Goal: Task Accomplishment & Management: Manage account settings

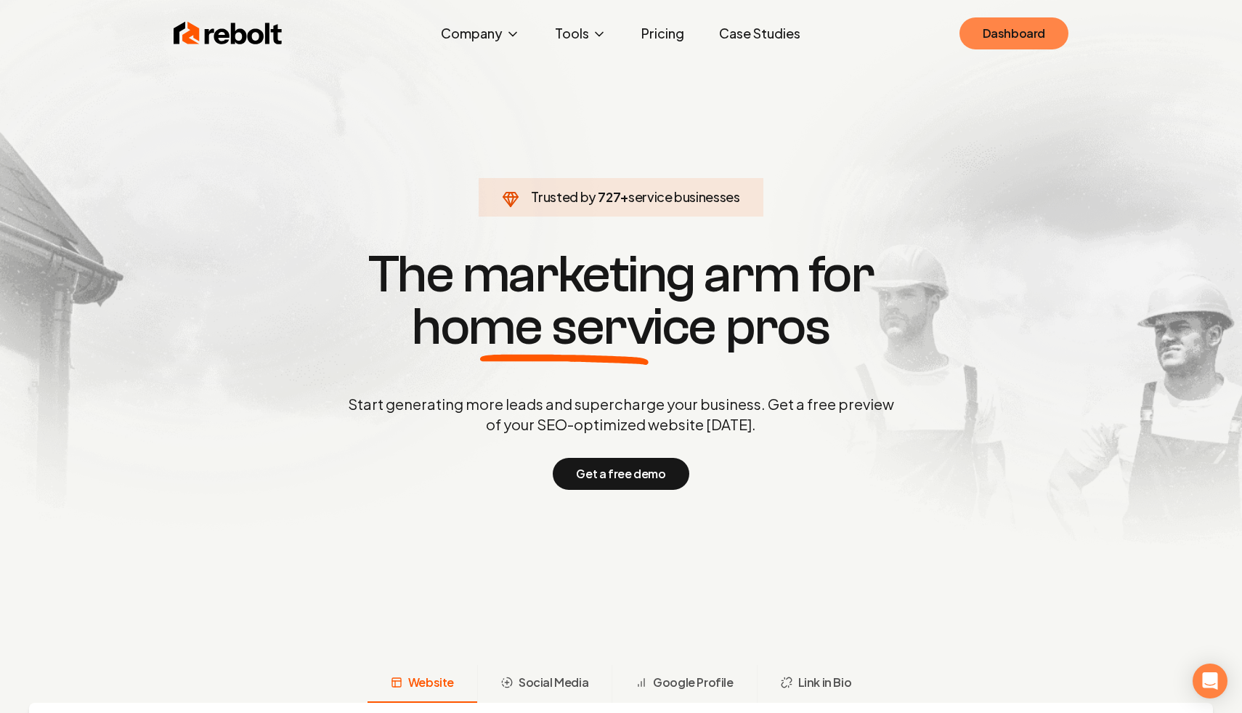
click at [1003, 43] on link "Dashboard" at bounding box center [1014, 33] width 109 height 32
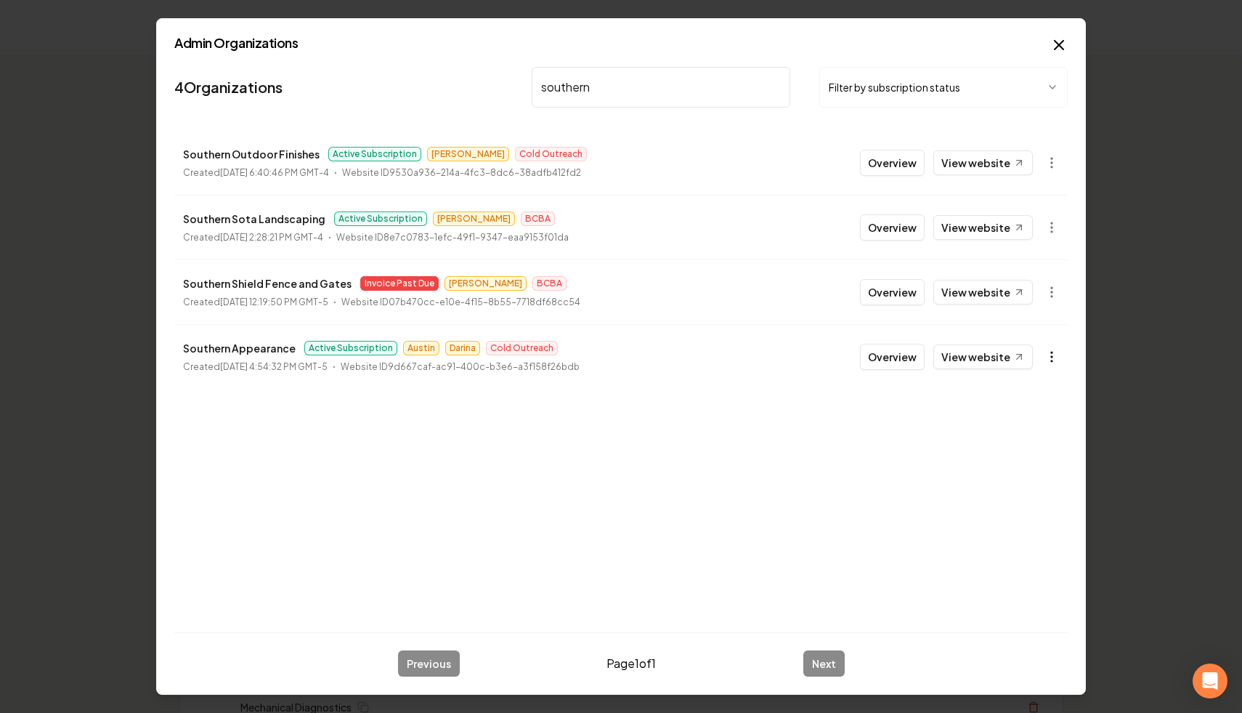
type input "southern"
click at [1051, 348] on button "button" at bounding box center [1051, 356] width 29 height 29
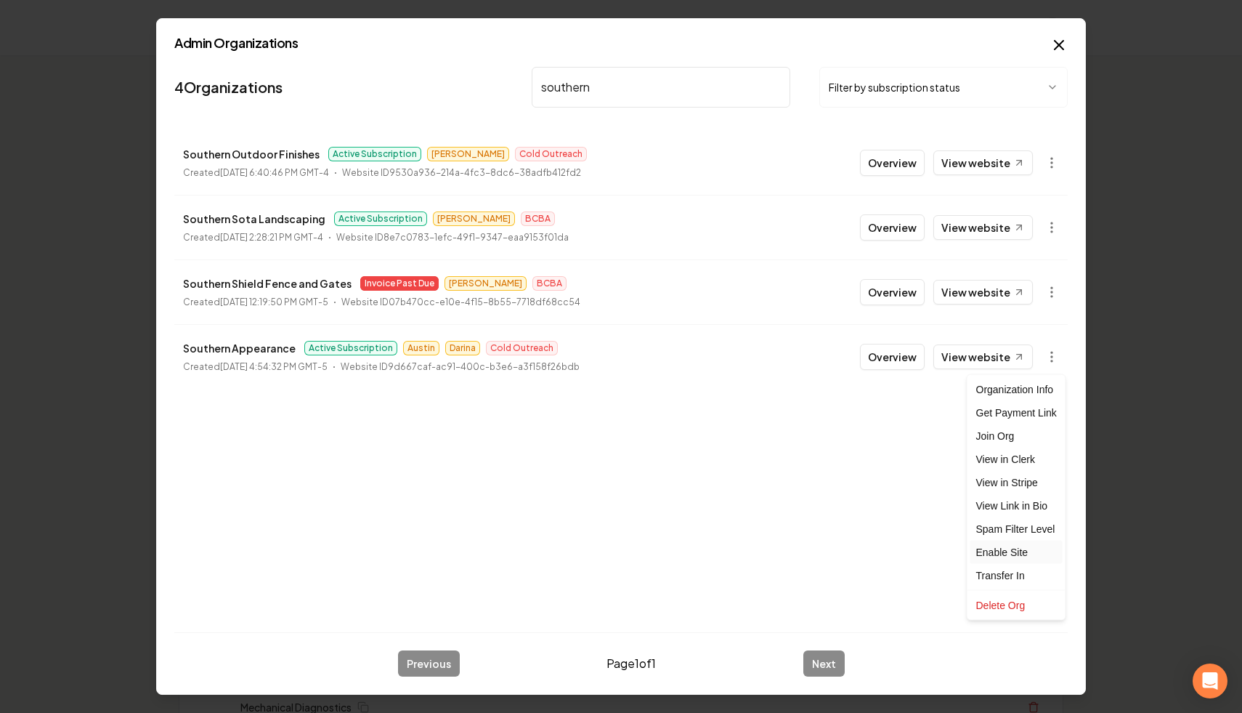
click at [1026, 551] on div "Enable Site" at bounding box center [1017, 552] width 92 height 23
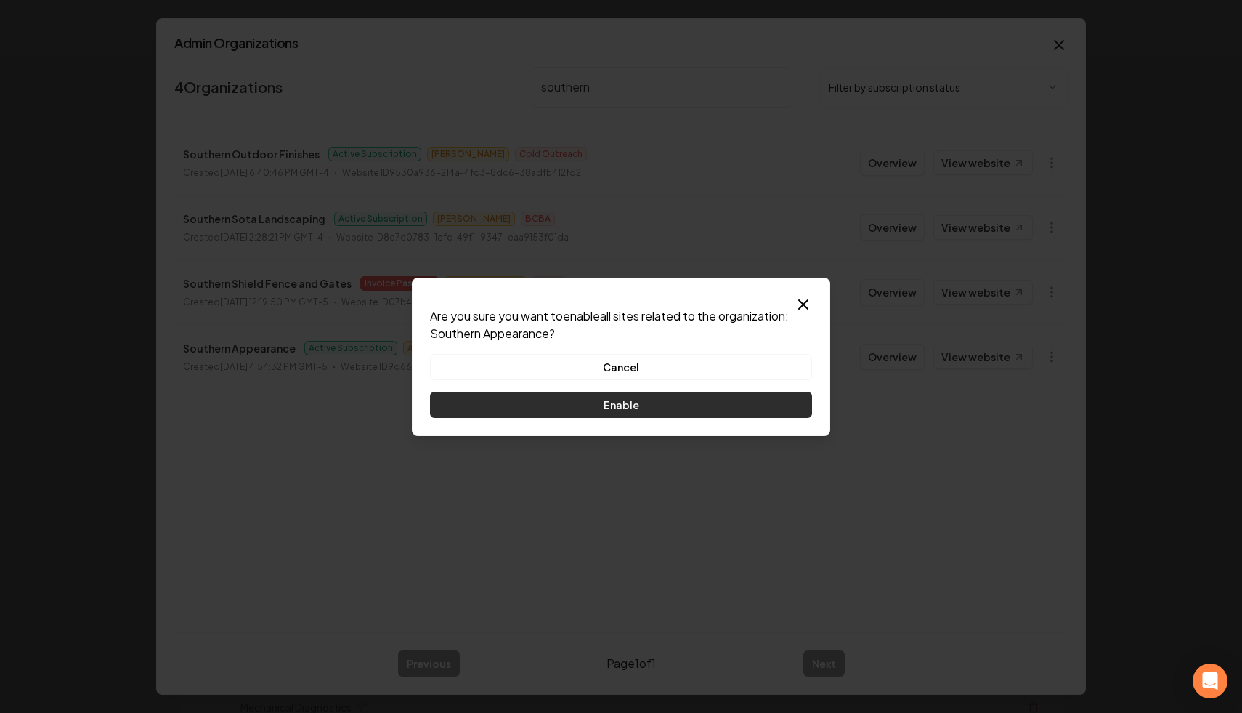
click at [681, 399] on button "Enable" at bounding box center [621, 405] width 382 height 26
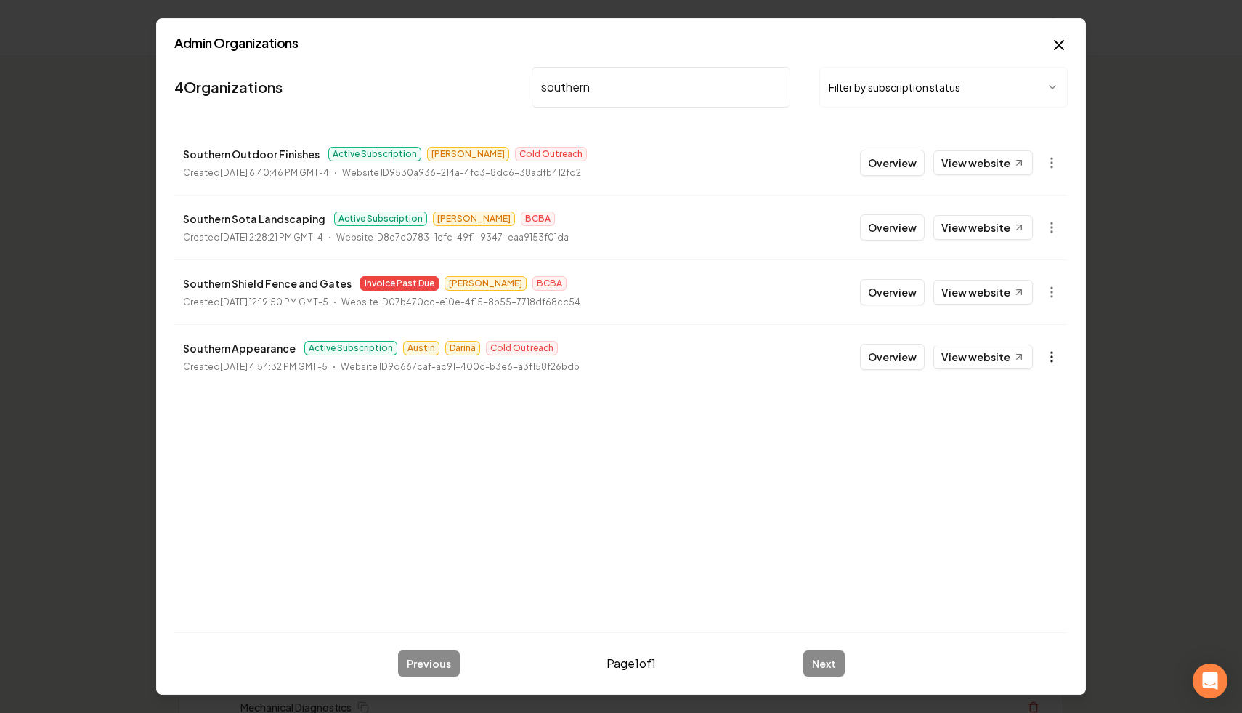
click at [1047, 348] on button "button" at bounding box center [1051, 356] width 29 height 29
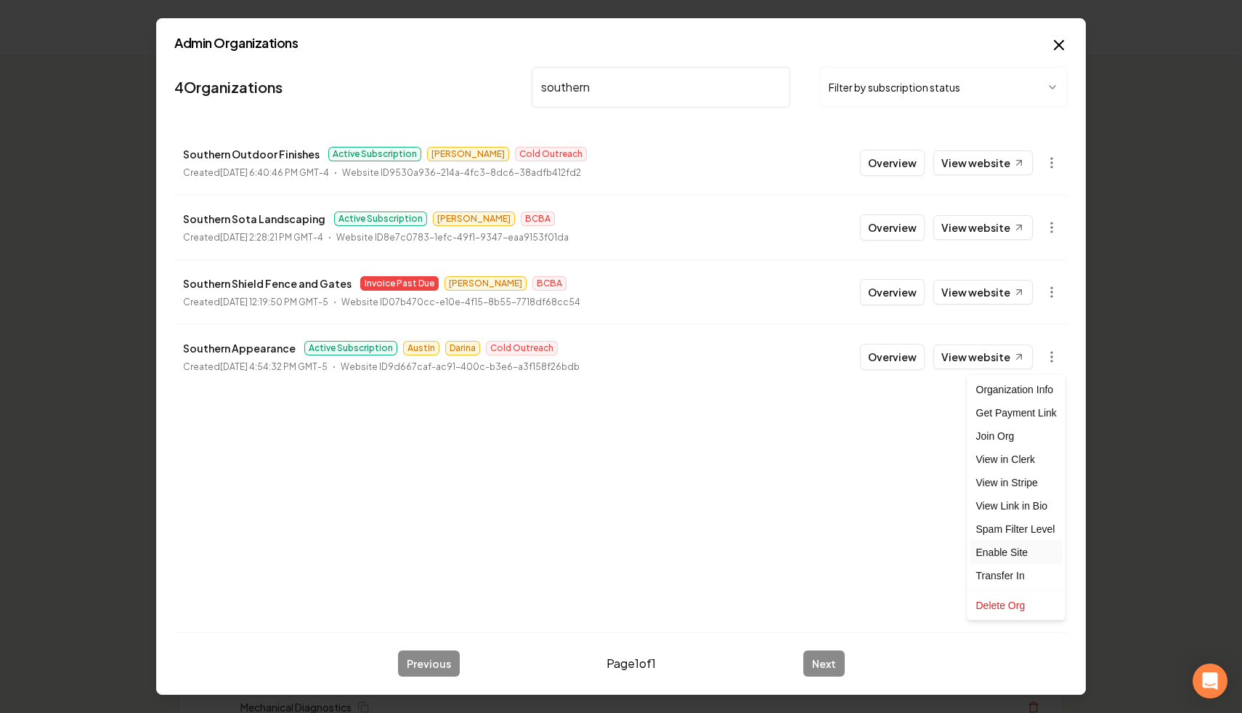
click at [1013, 556] on div "Enable Site" at bounding box center [1017, 552] width 92 height 23
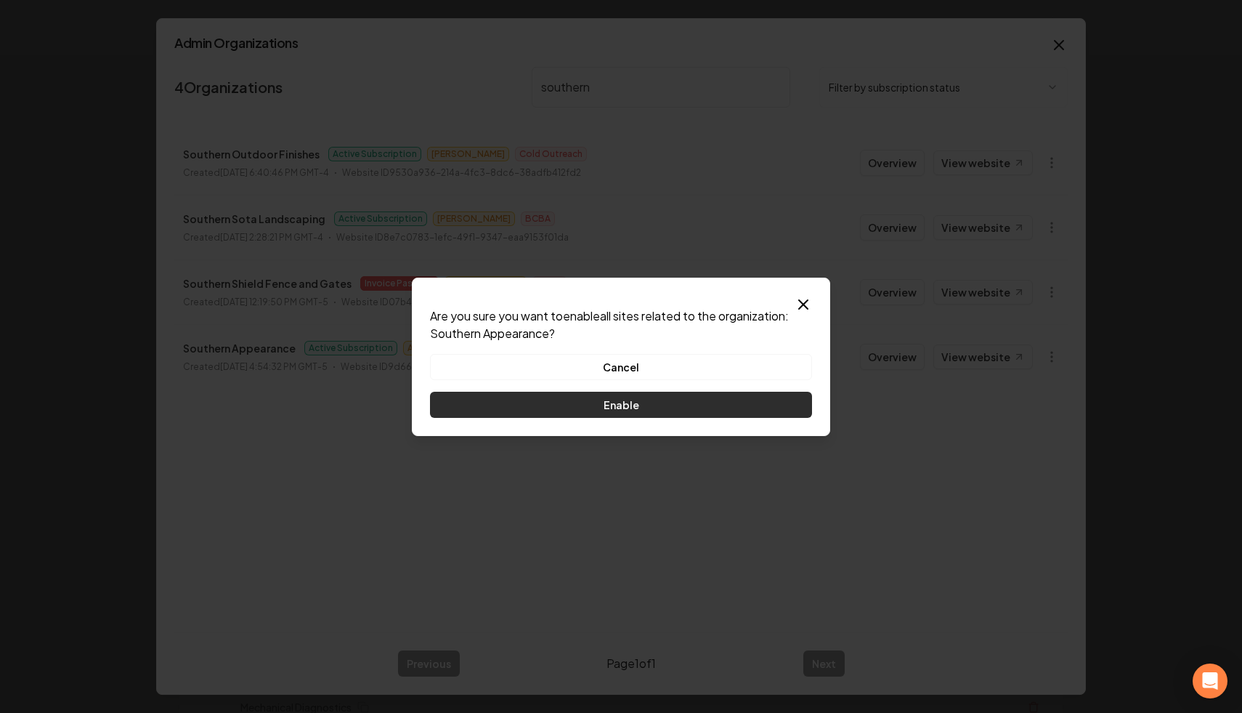
click at [652, 403] on button "Enable" at bounding box center [621, 405] width 382 height 26
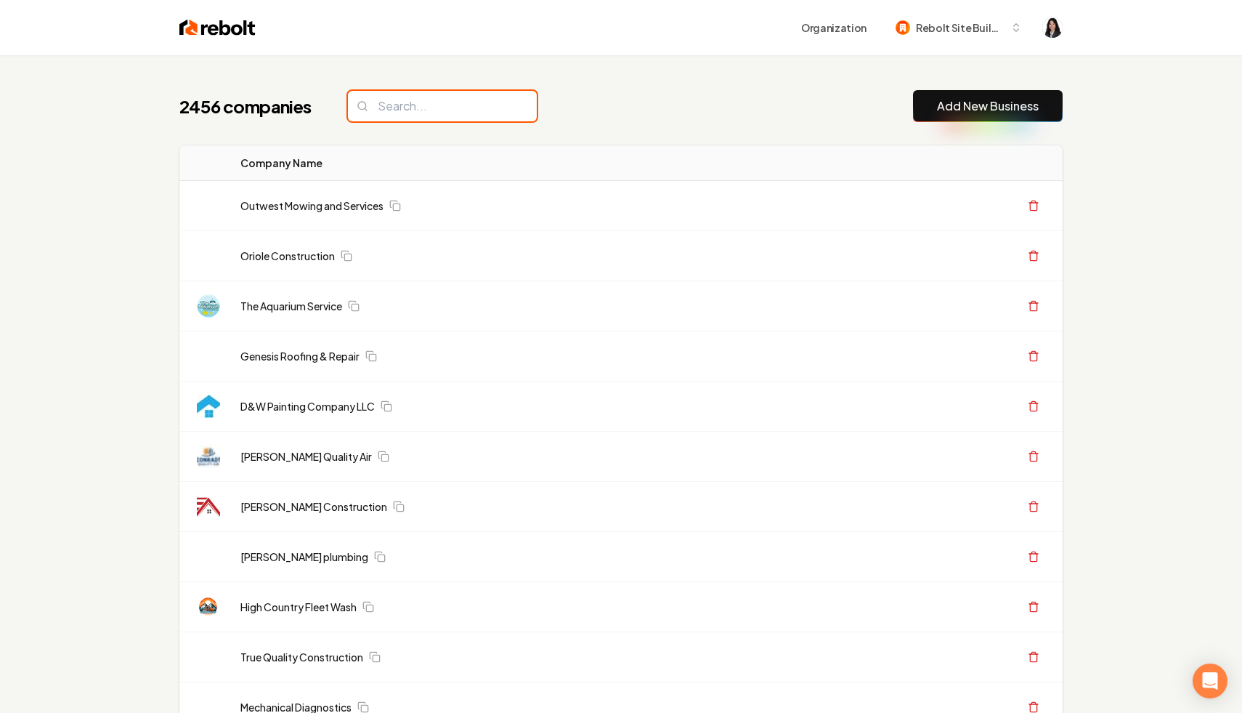
click at [465, 110] on input "search" at bounding box center [442, 106] width 189 height 31
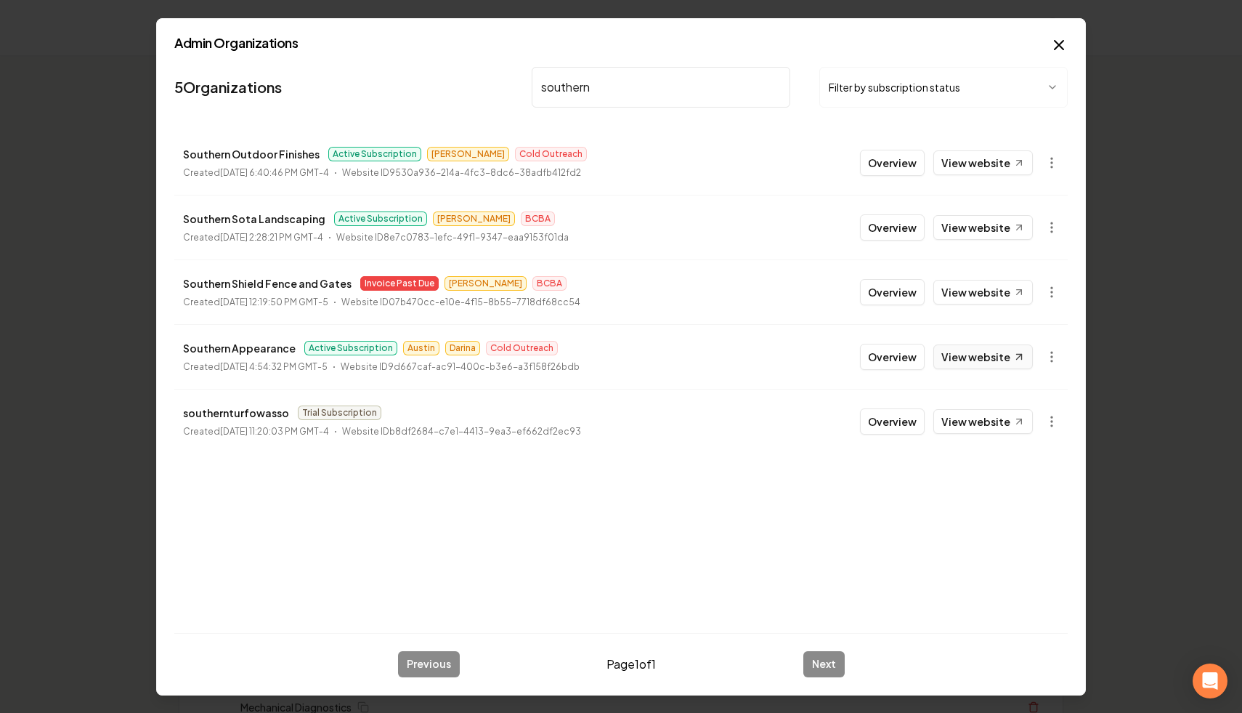
type input "southern"
click at [972, 357] on link "View website" at bounding box center [984, 356] width 100 height 25
click at [1053, 360] on icon "button" at bounding box center [1052, 356] width 15 height 15
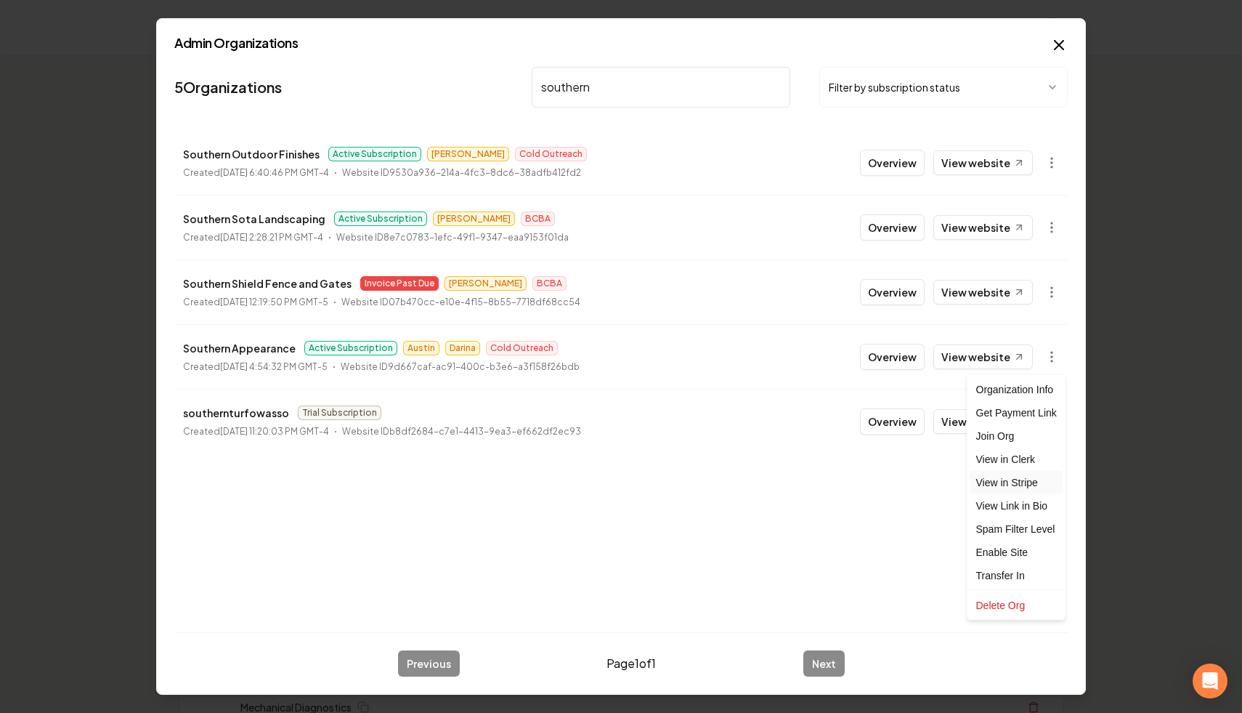
click at [1032, 480] on link "View in Stripe" at bounding box center [1017, 482] width 92 height 23
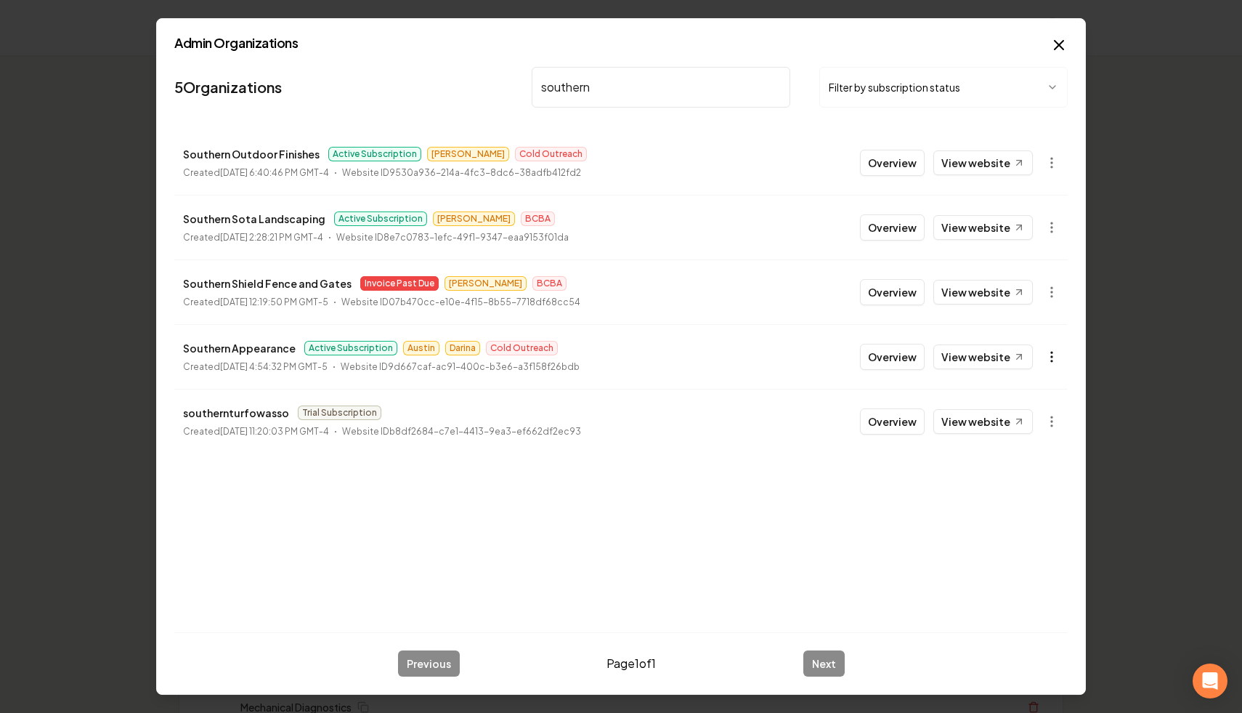
click at [1053, 355] on icon "button" at bounding box center [1052, 356] width 15 height 15
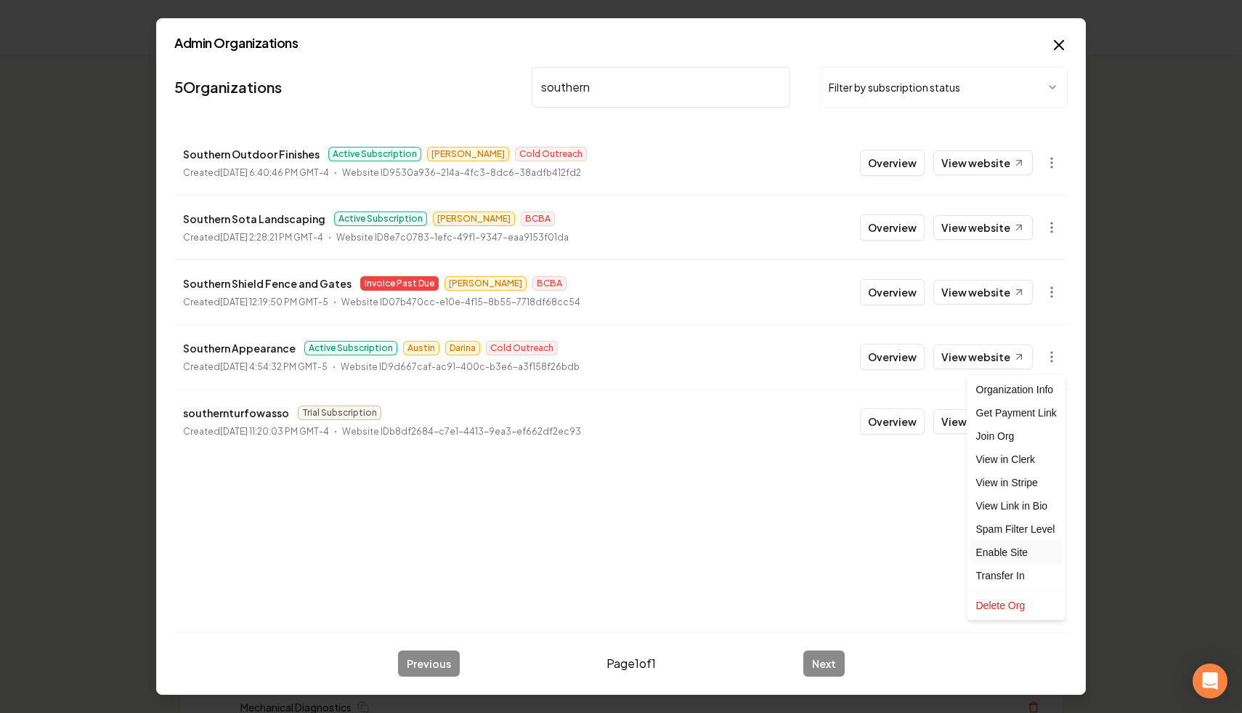
click at [1023, 550] on div "Enable Site" at bounding box center [1017, 552] width 92 height 23
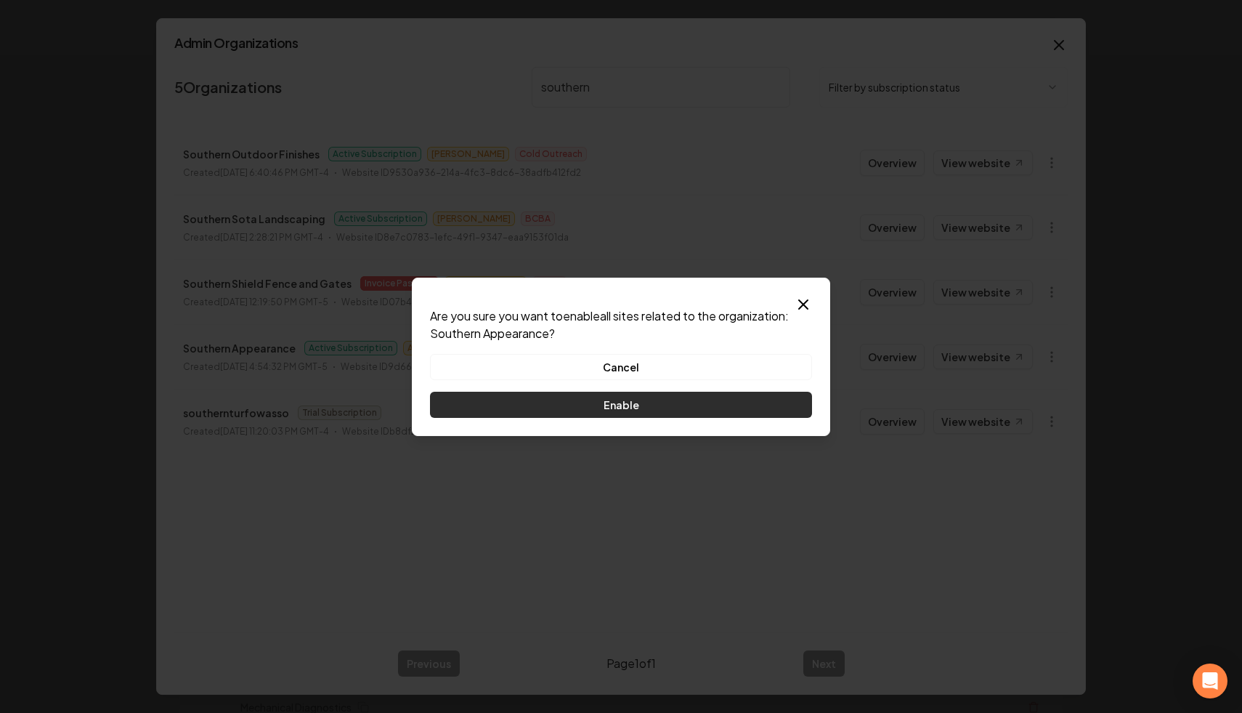
click at [675, 397] on button "Enable" at bounding box center [621, 405] width 382 height 26
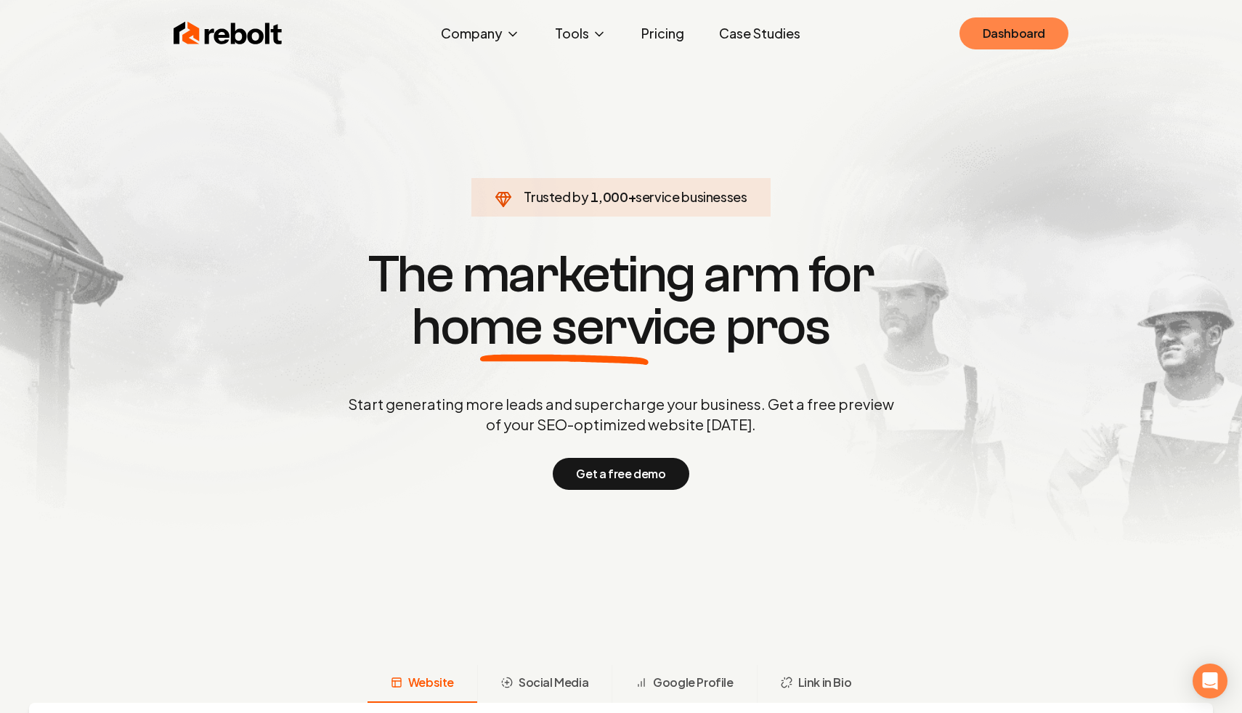
click at [995, 28] on link "Dashboard" at bounding box center [1014, 33] width 109 height 32
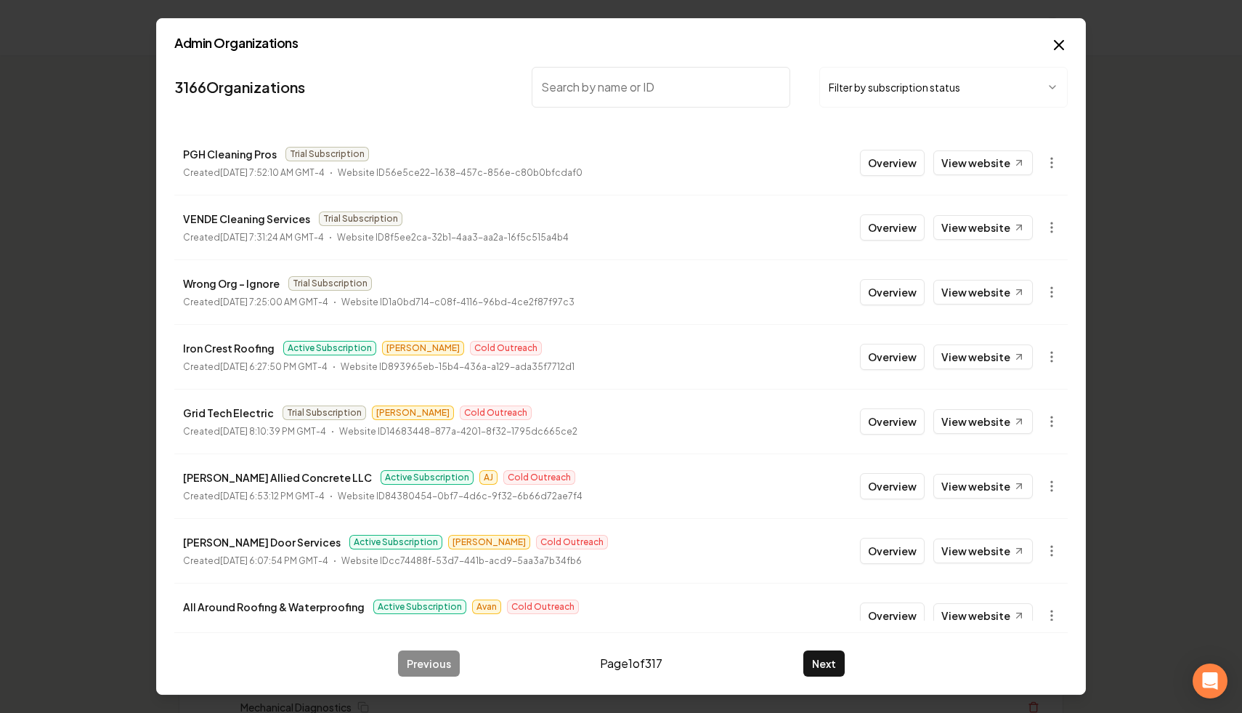
click at [904, 97] on button "Filter by subscription status" at bounding box center [943, 87] width 248 height 41
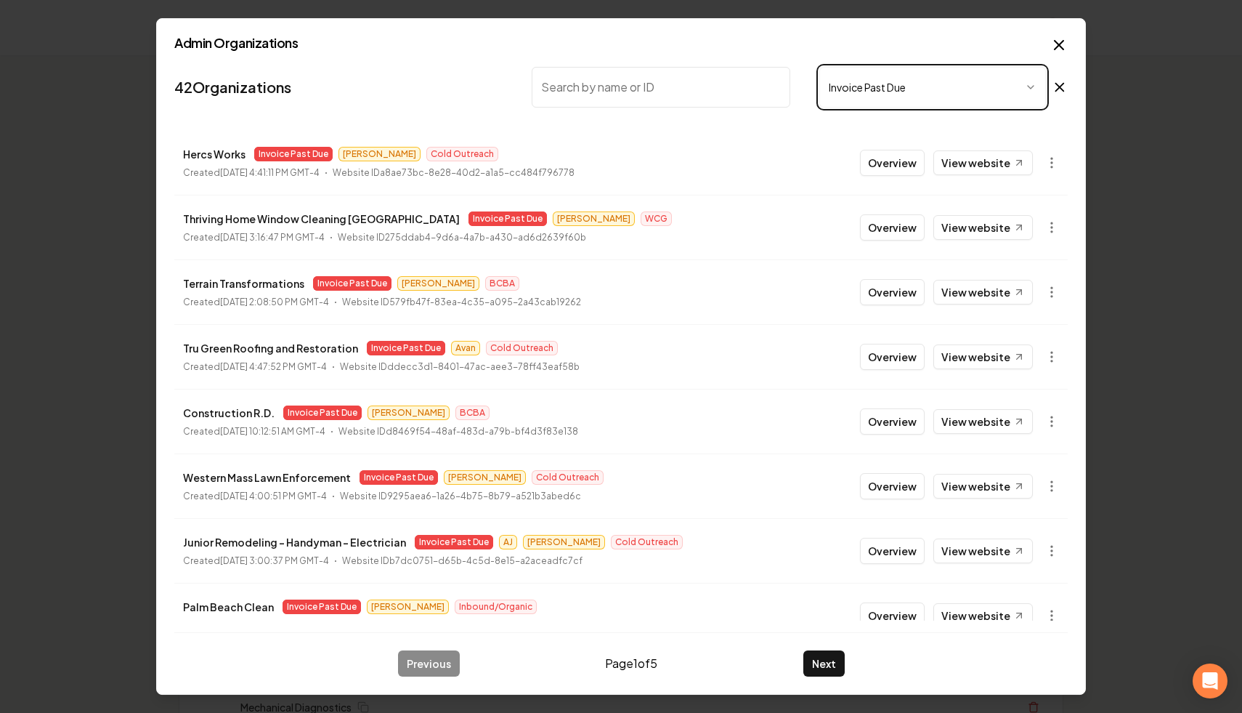
scroll to position [155, 0]
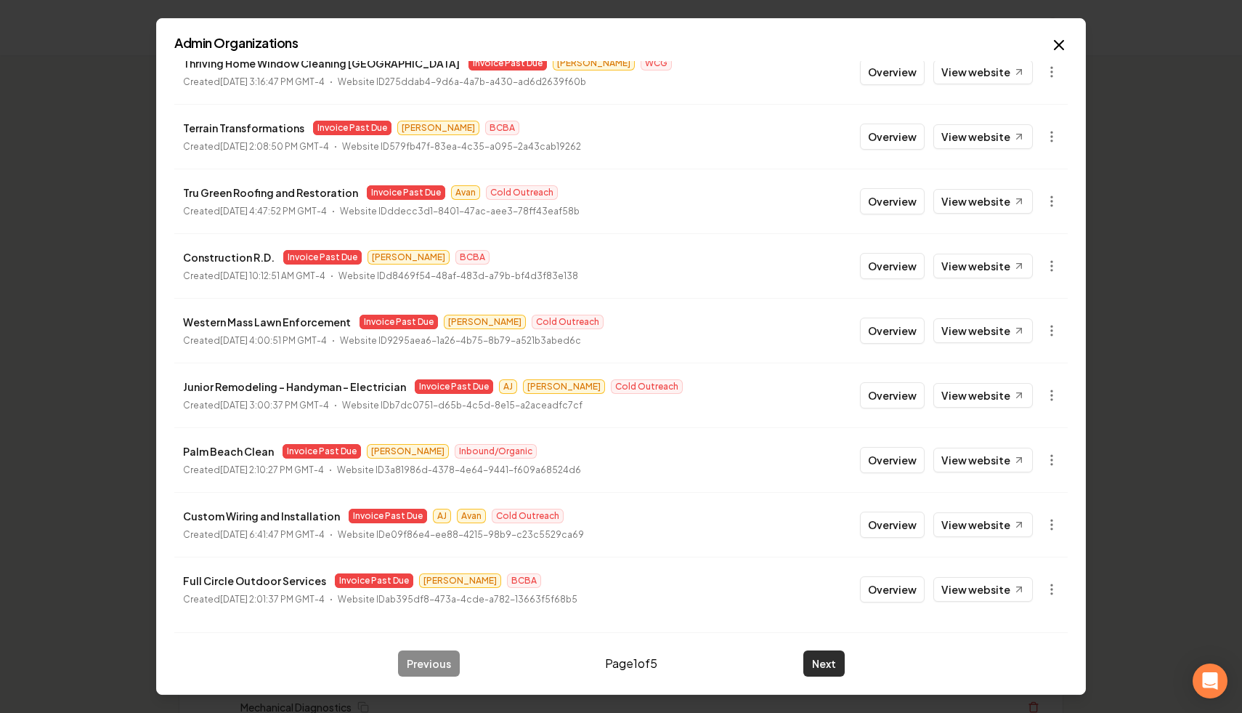
click at [830, 667] on button "Next" at bounding box center [824, 663] width 41 height 26
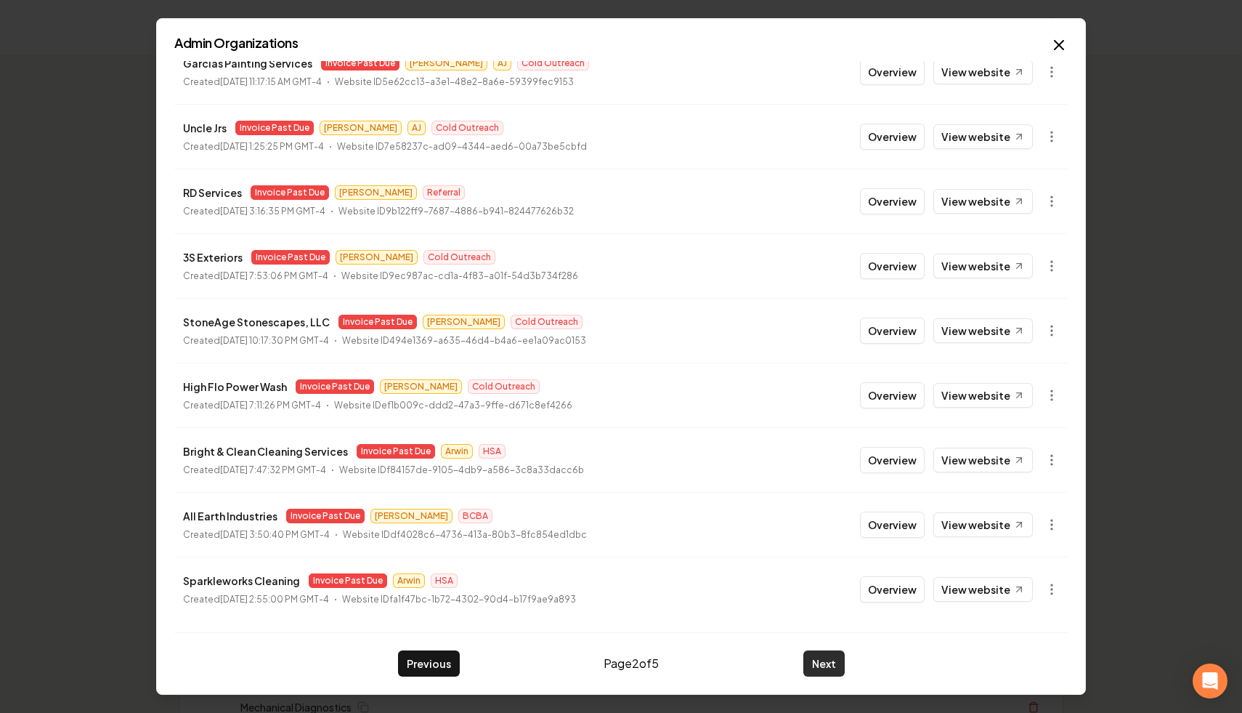
click at [828, 665] on button "Next" at bounding box center [824, 663] width 41 height 26
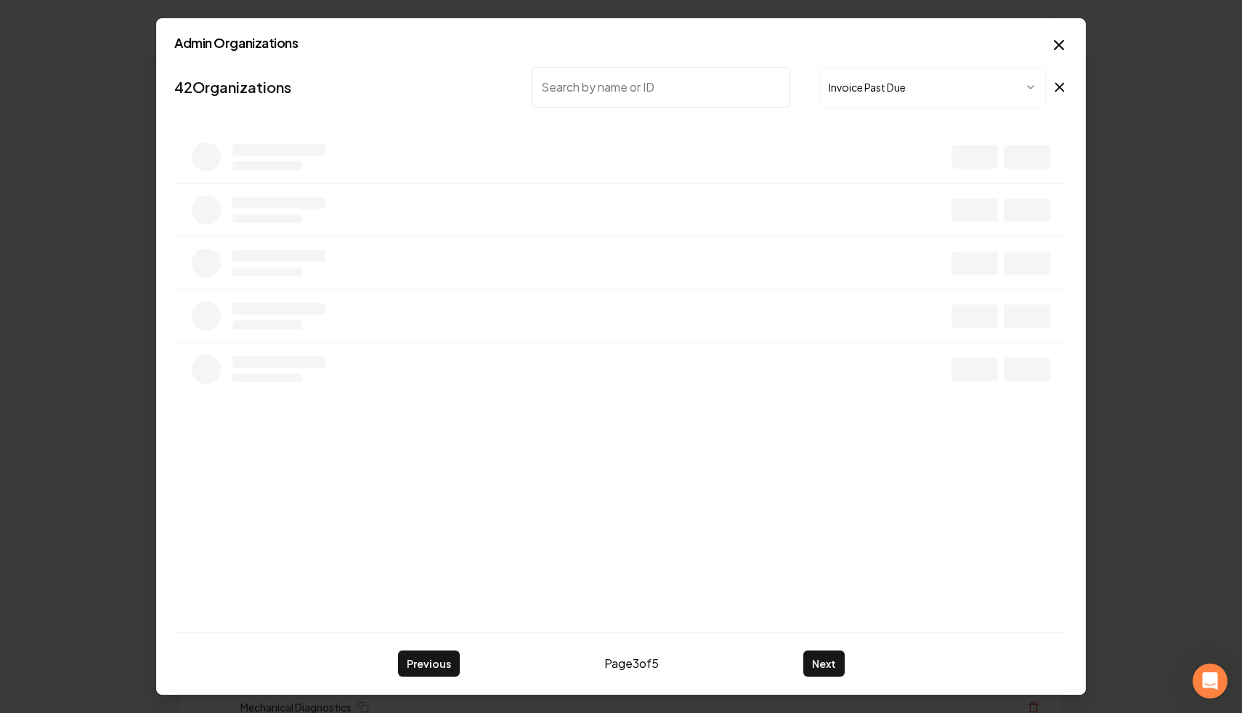
scroll to position [0, 0]
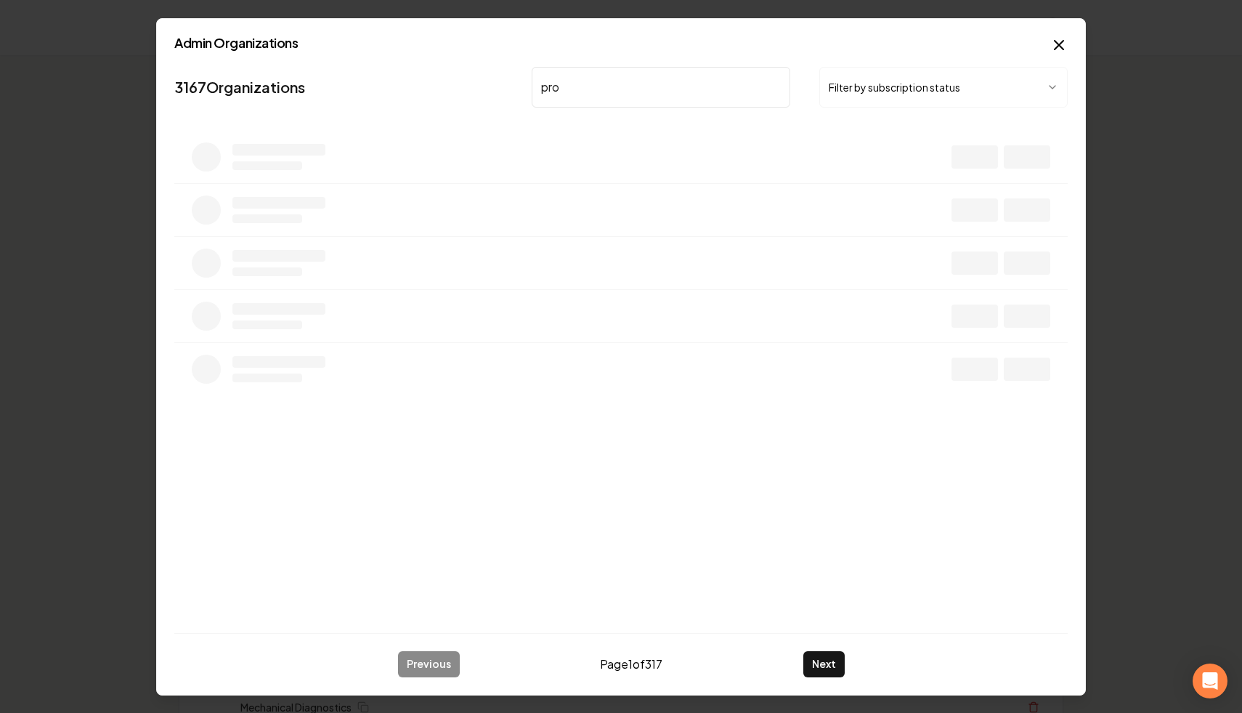
click at [1004, 87] on button "Filter by subscription status" at bounding box center [943, 87] width 248 height 41
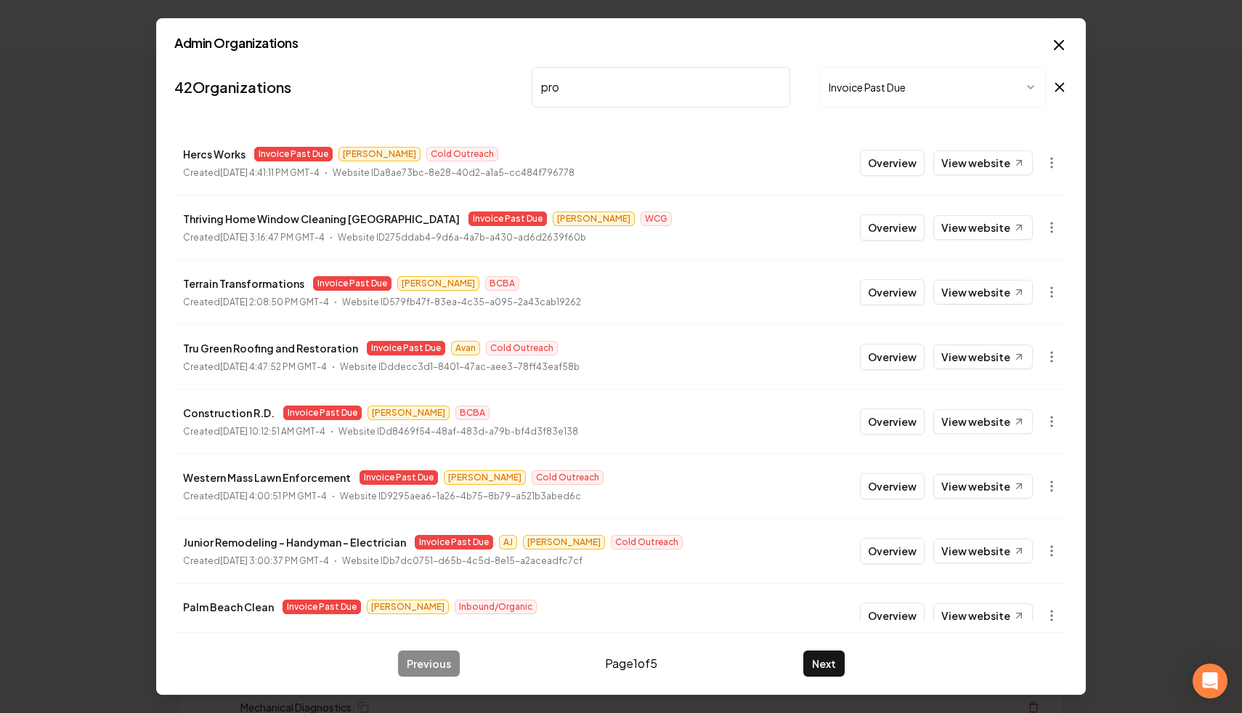
click at [641, 88] on input "pro" at bounding box center [661, 87] width 259 height 41
type input "p"
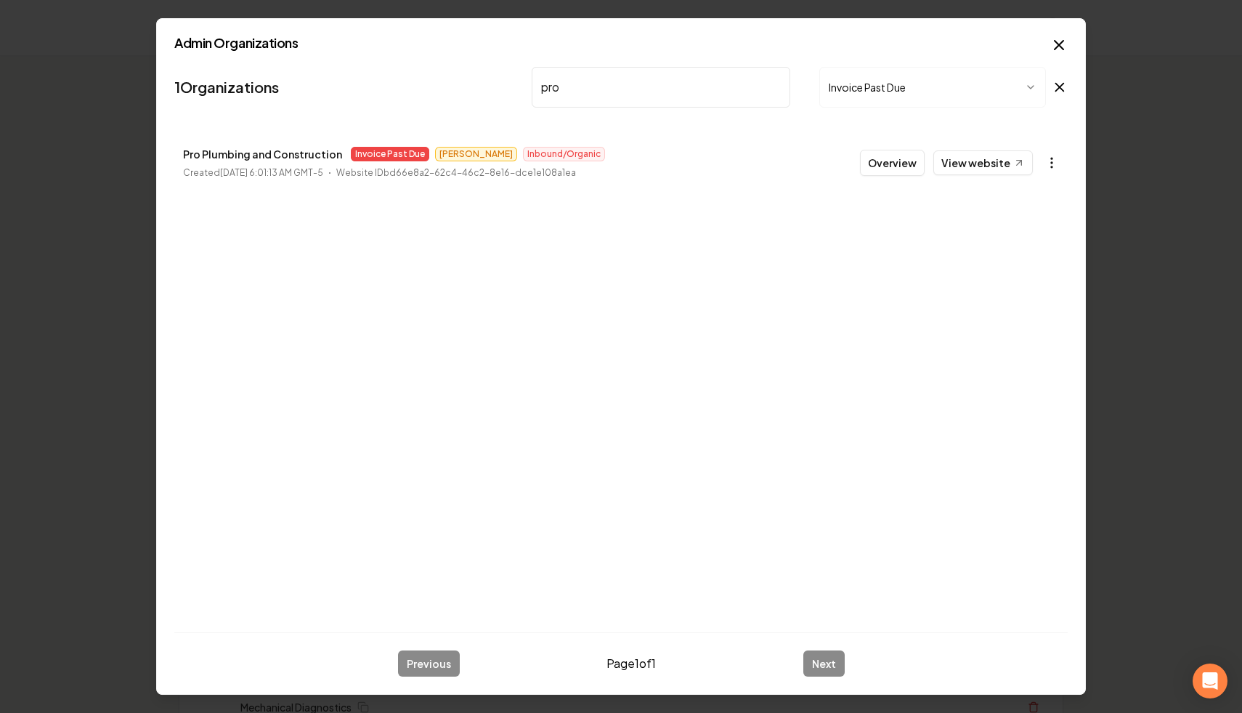
click at [1057, 163] on icon "button" at bounding box center [1052, 162] width 15 height 15
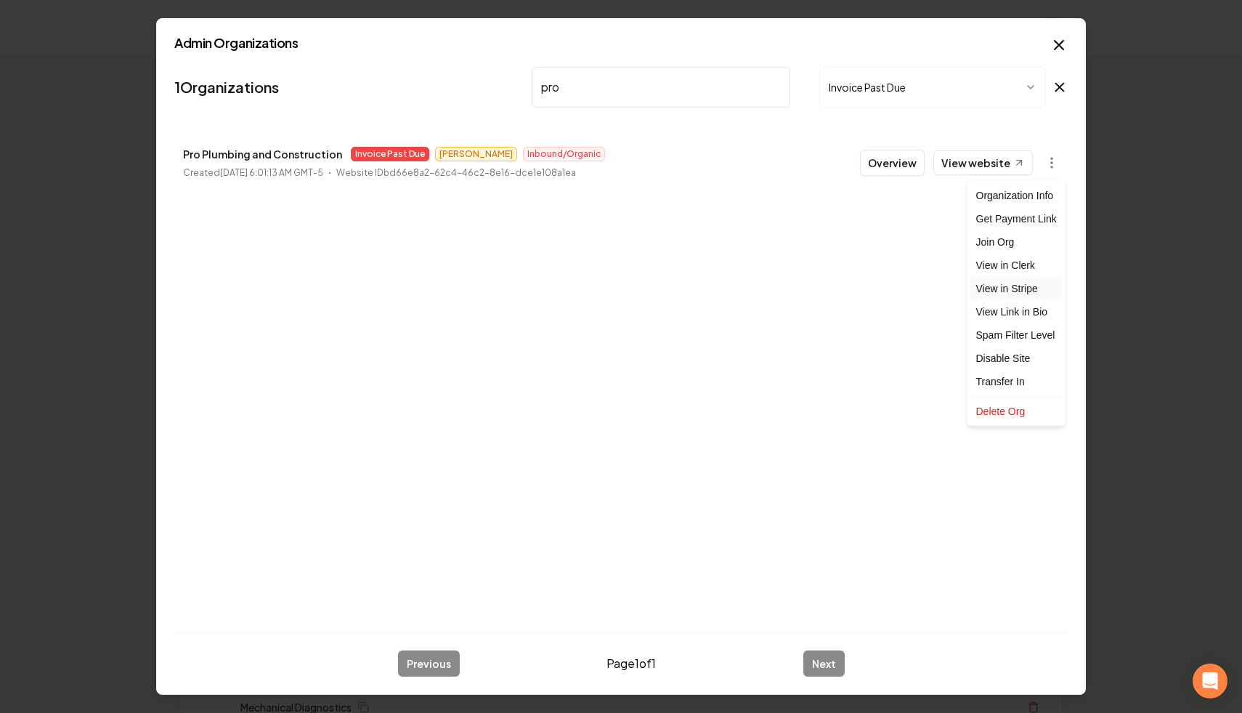
click at [1034, 291] on link "View in Stripe" at bounding box center [1017, 288] width 92 height 23
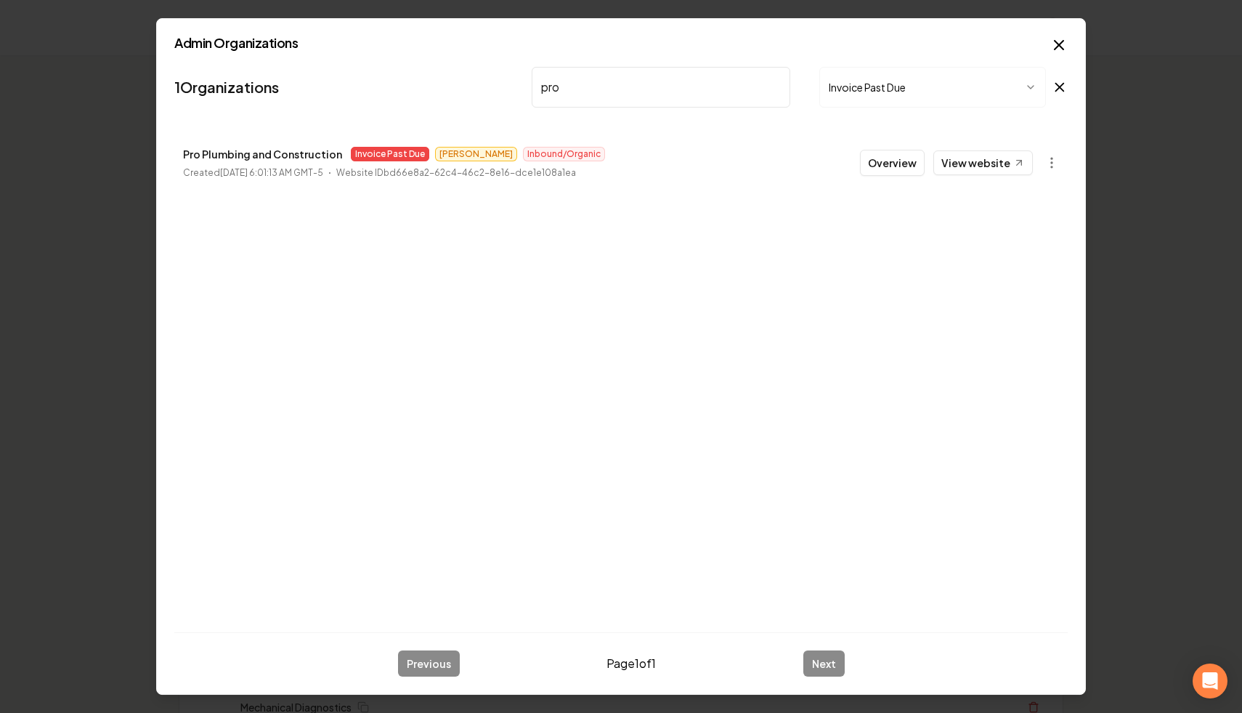
click at [1061, 82] on icon at bounding box center [1060, 86] width 16 height 17
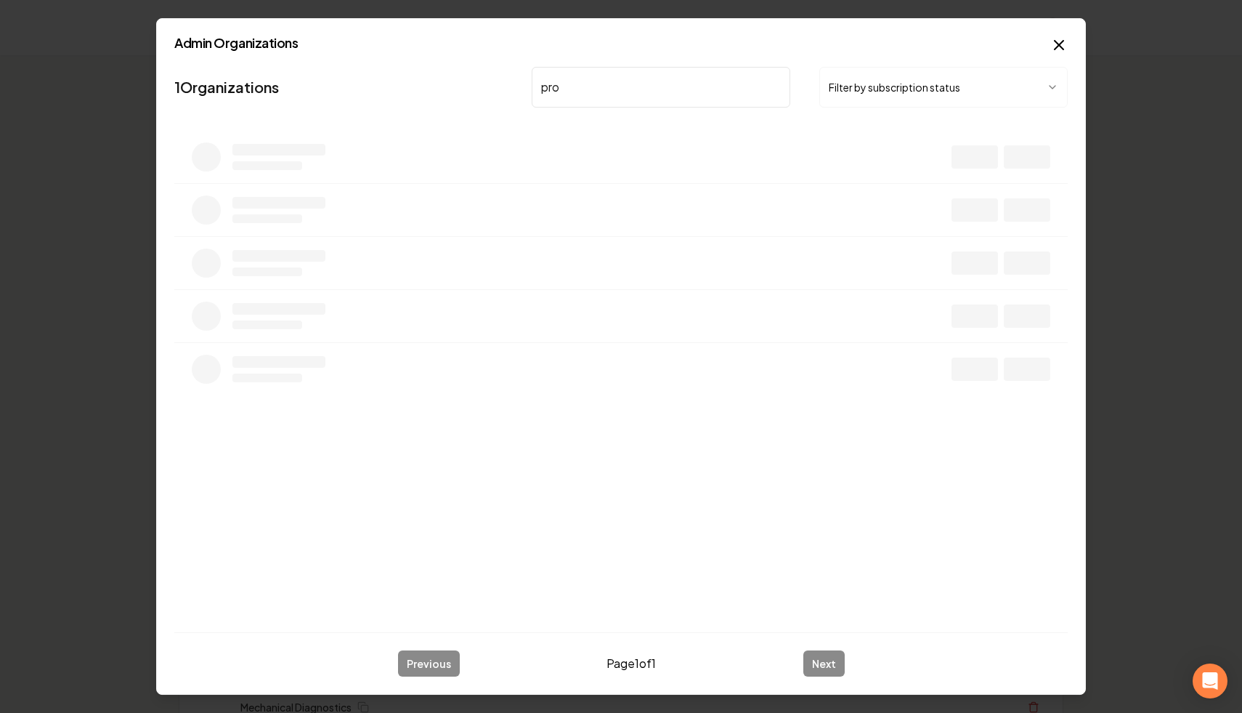
click at [669, 92] on input "pro" at bounding box center [661, 87] width 259 height 41
drag, startPoint x: 622, startPoint y: 89, endPoint x: 448, endPoint y: 48, distance: 179.2
click at [448, 48] on div "Admin Organizations 1 Organizations pro Filter by subscription status Previous …" at bounding box center [621, 356] width 930 height 677
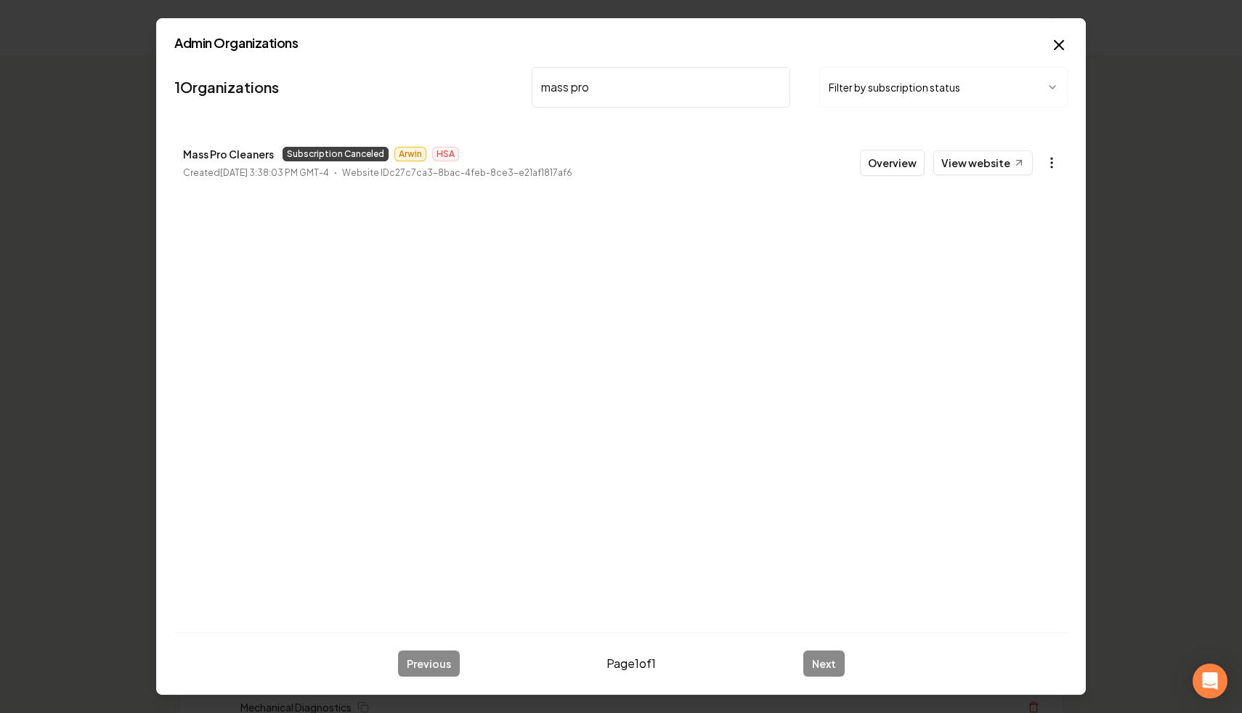
type input "mass pro"
click at [1053, 155] on icon "button" at bounding box center [1052, 162] width 15 height 15
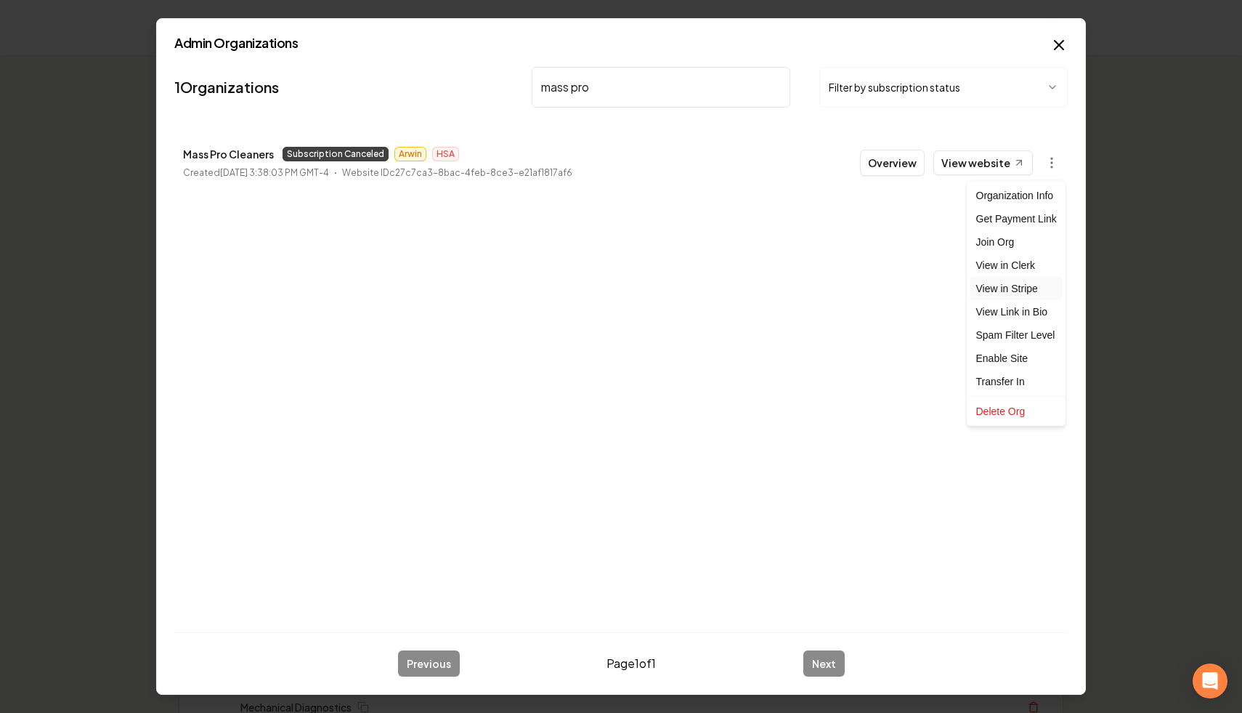
click at [1040, 288] on link "View in Stripe" at bounding box center [1017, 288] width 92 height 23
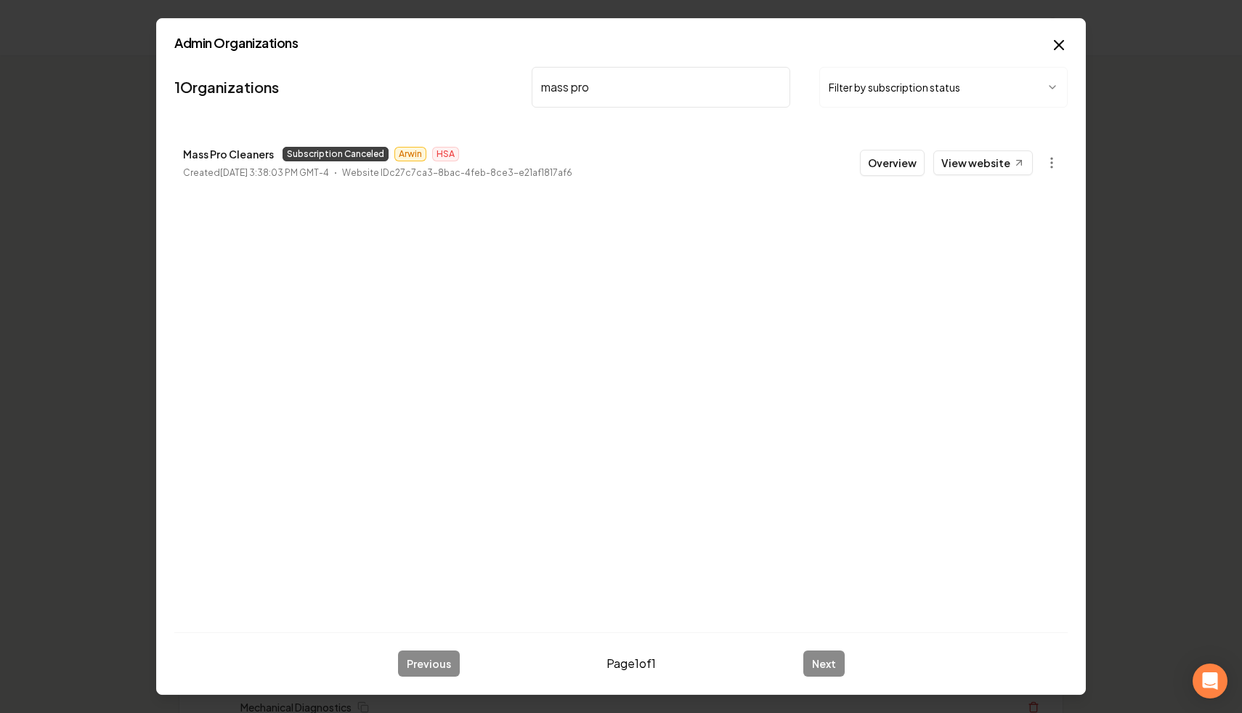
click at [1068, 48] on div "Admin Organizations 1 Organizations mass pro Filter by subscription status Mass…" at bounding box center [621, 356] width 930 height 677
